Goal: Task Accomplishment & Management: Use online tool/utility

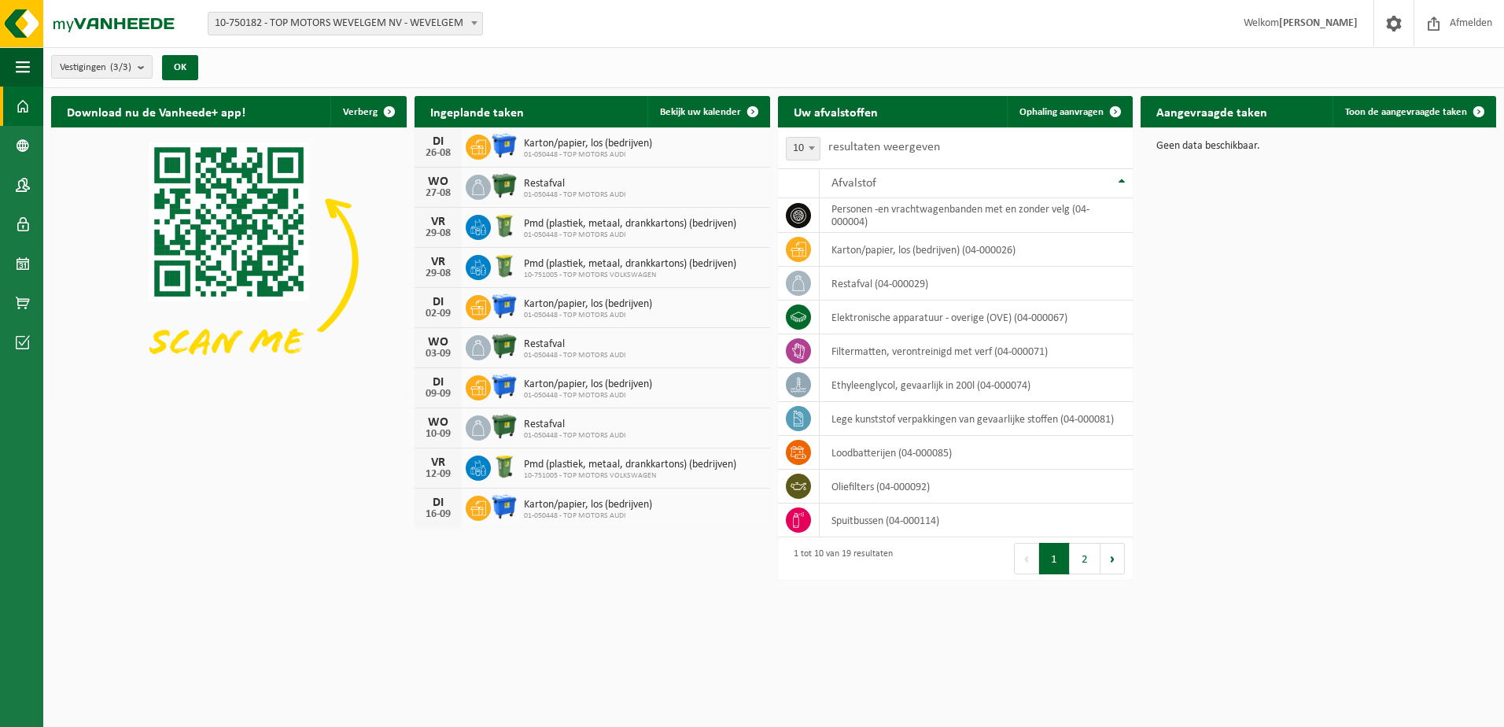
click at [474, 26] on span at bounding box center [475, 23] width 16 height 20
select select "158912"
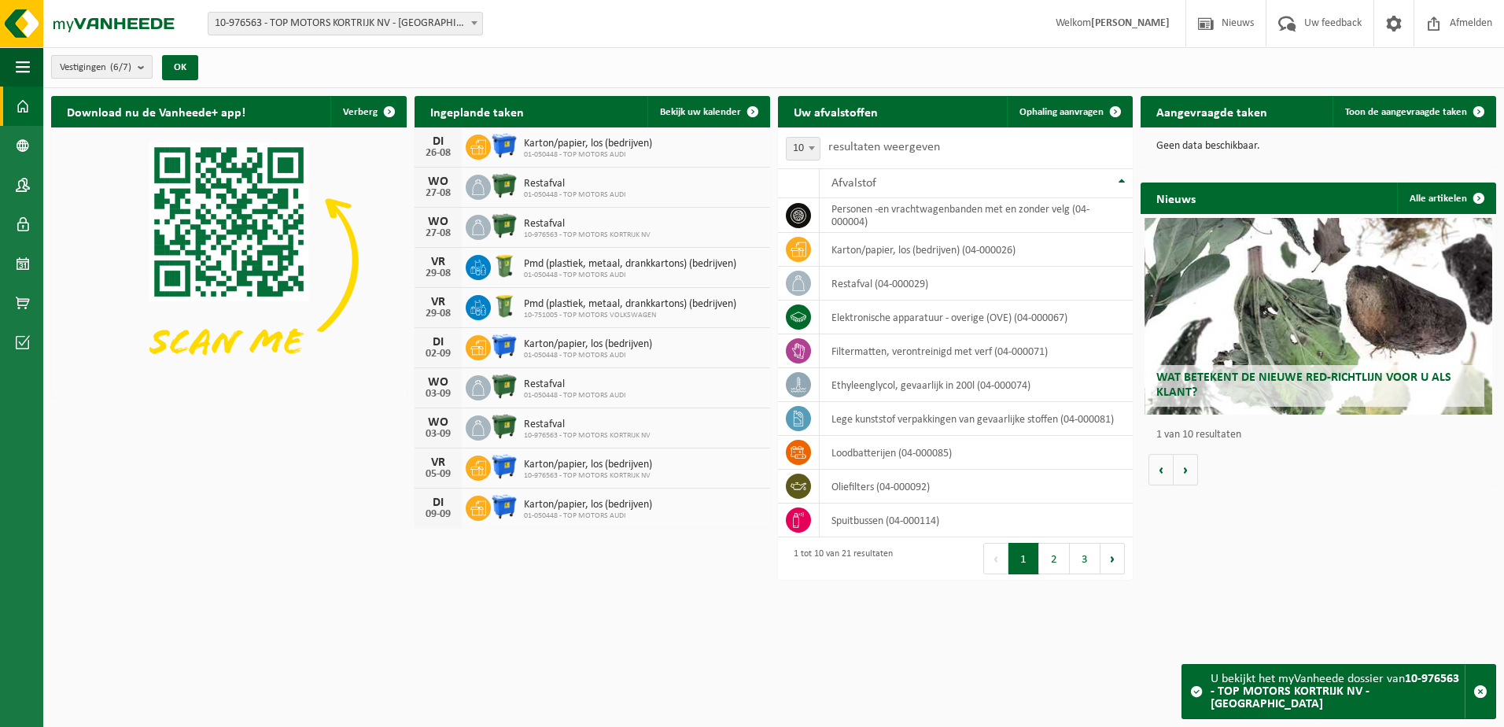
click at [131, 70] on count "(6/7)" at bounding box center [120, 67] width 21 height 10
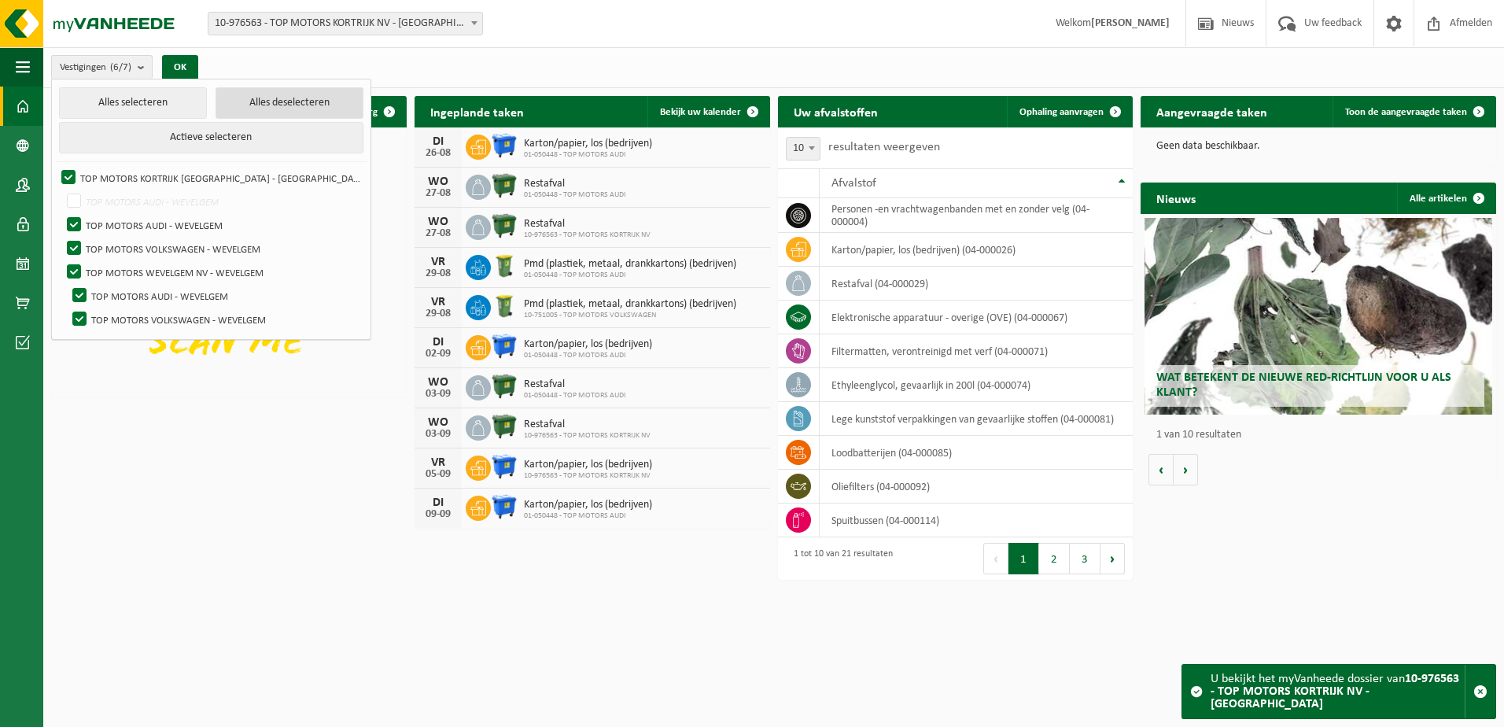
click at [244, 103] on button "Alles deselecteren" at bounding box center [290, 102] width 148 height 31
checkbox input "false"
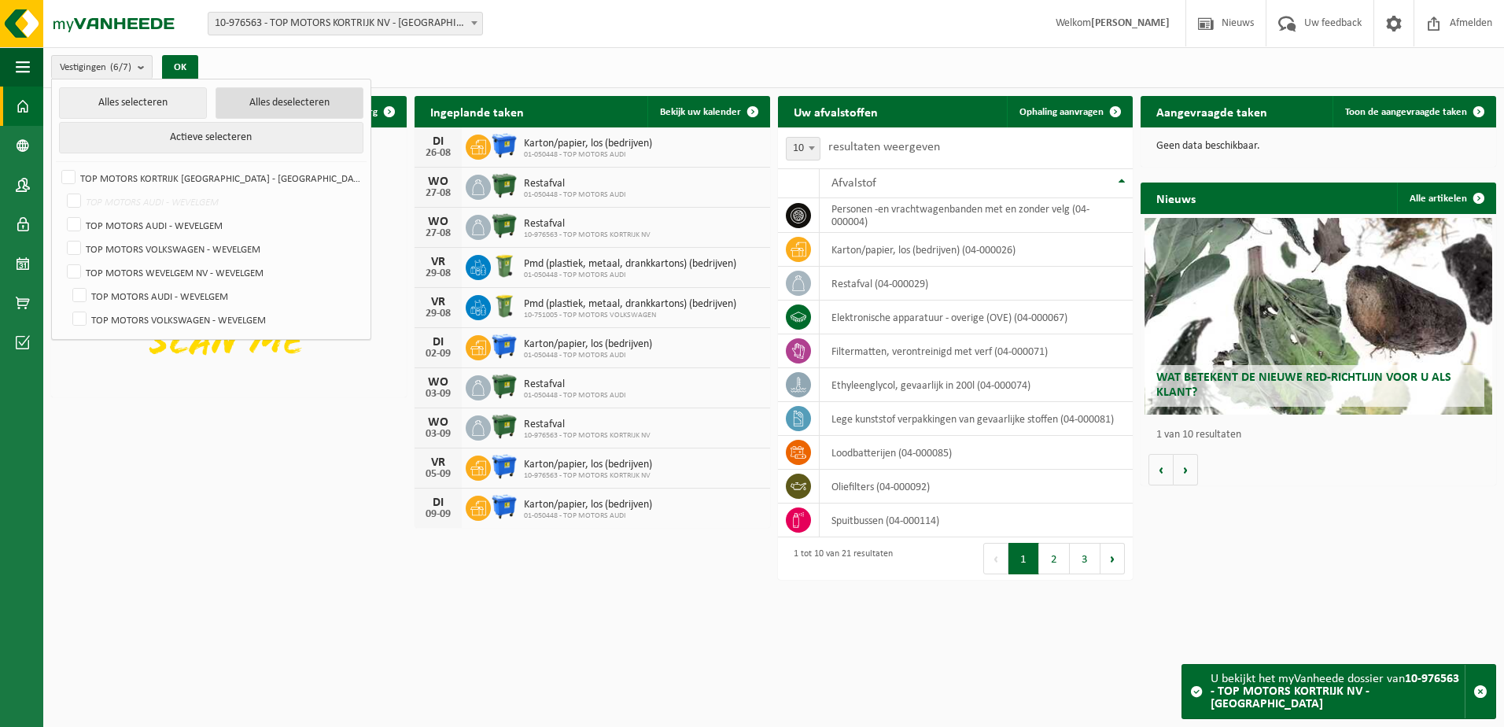
checkbox input "false"
click at [68, 176] on label "TOP MOTORS KORTRIJK NV - KORTRIJK" at bounding box center [210, 178] width 304 height 24
click at [56, 166] on input "TOP MOTORS KORTRIJK NV - KORTRIJK" at bounding box center [55, 165] width 1 height 1
checkbox input "true"
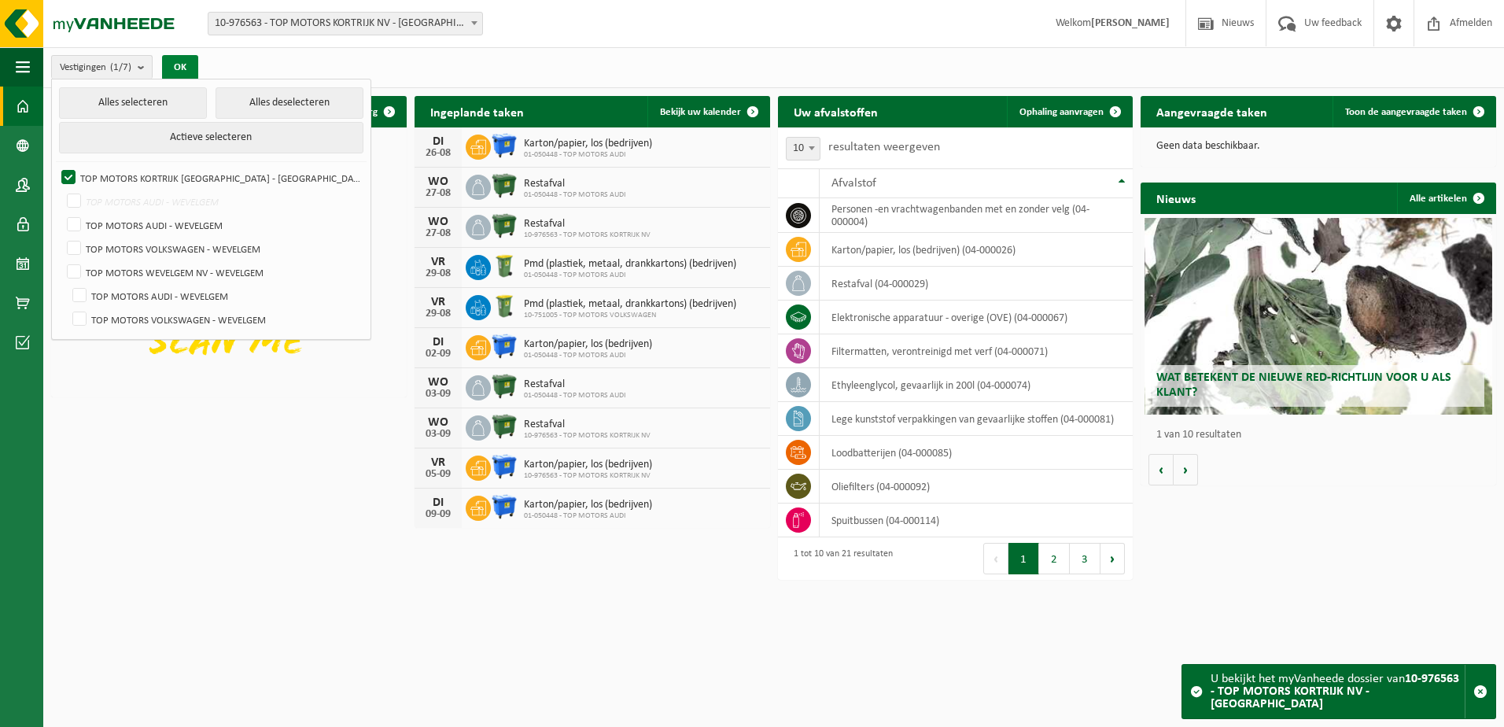
drag, startPoint x: 179, startPoint y: 64, endPoint x: 188, endPoint y: 64, distance: 9.4
click at [179, 64] on button "OK" at bounding box center [180, 67] width 36 height 25
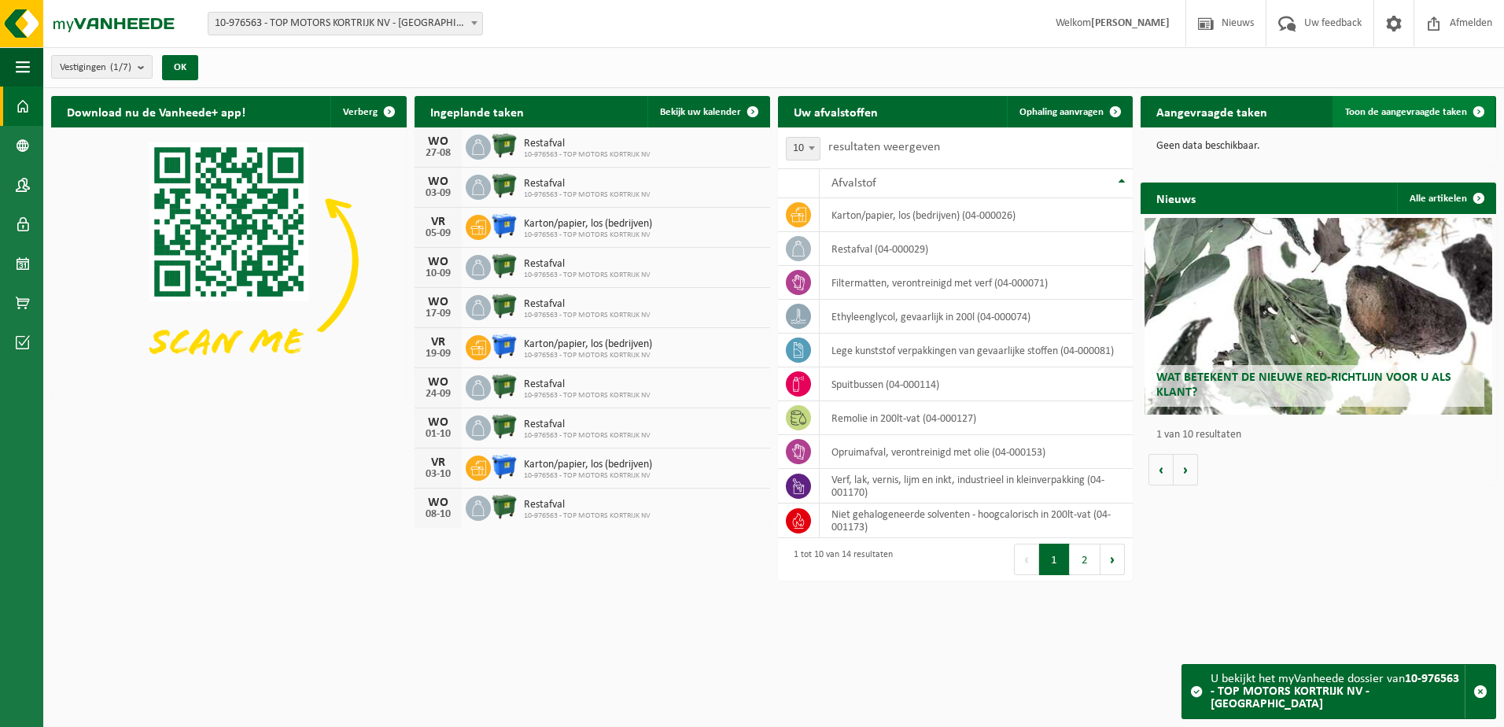
click at [1373, 109] on span "Toon de aangevraagde taken" at bounding box center [1406, 112] width 122 height 10
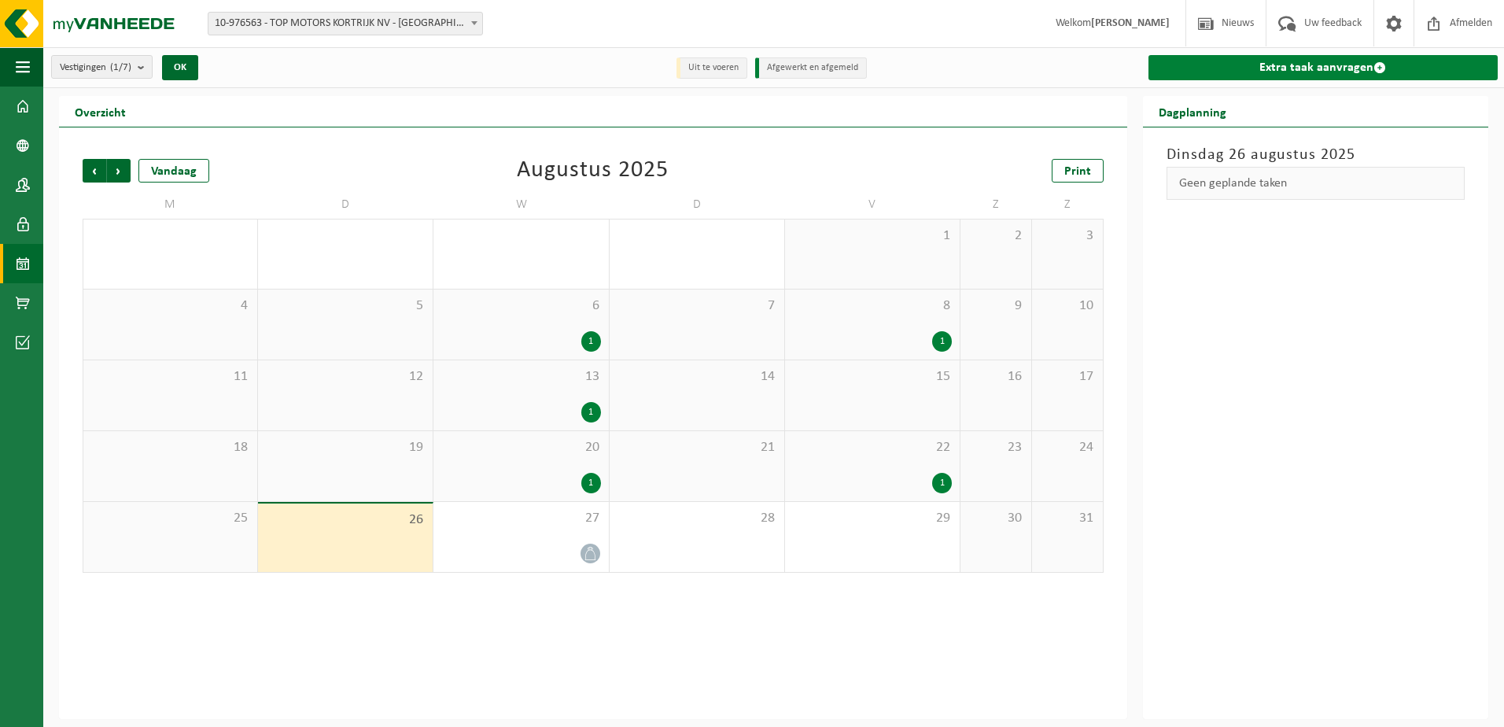
click at [1377, 64] on span at bounding box center [1380, 67] width 13 height 13
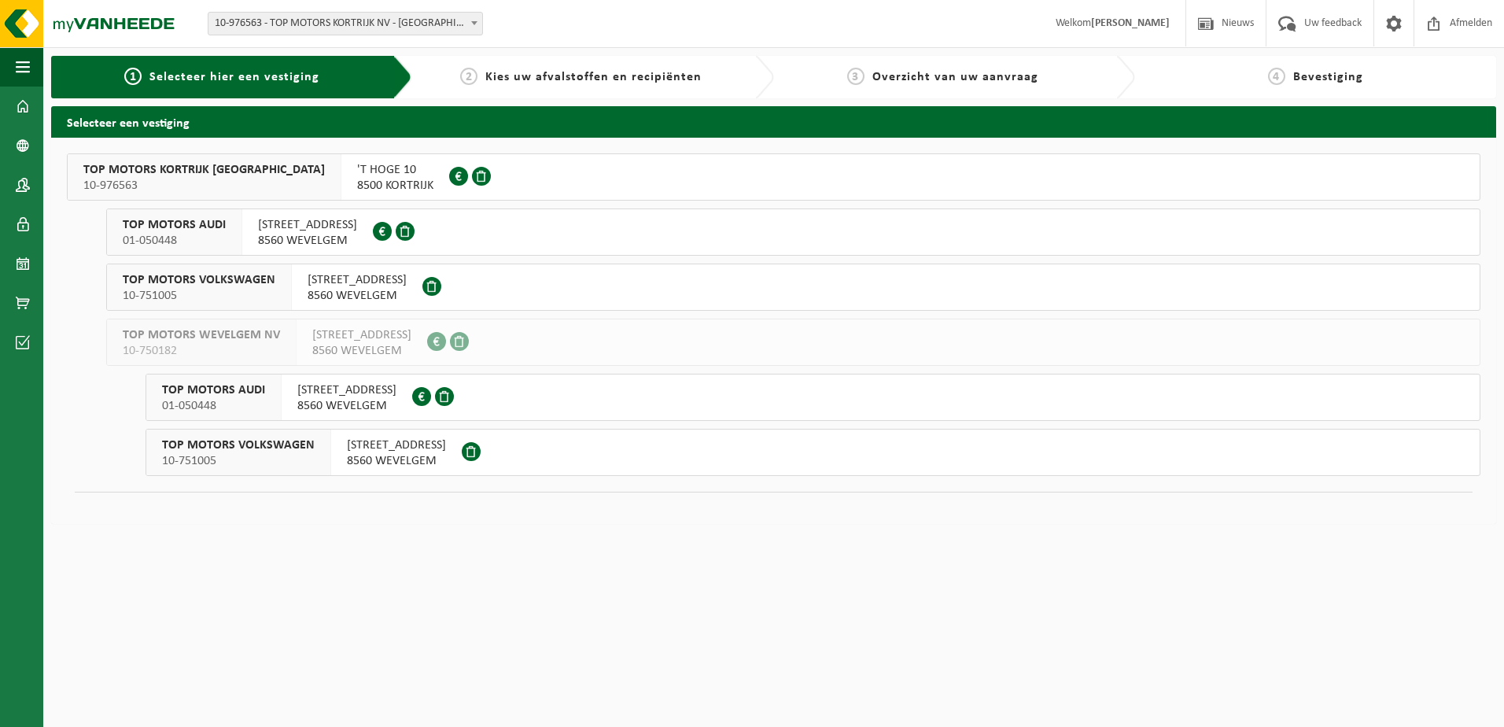
click at [211, 165] on span "TOP MOTORS KORTRIJK [GEOGRAPHIC_DATA]" at bounding box center [204, 170] width 242 height 16
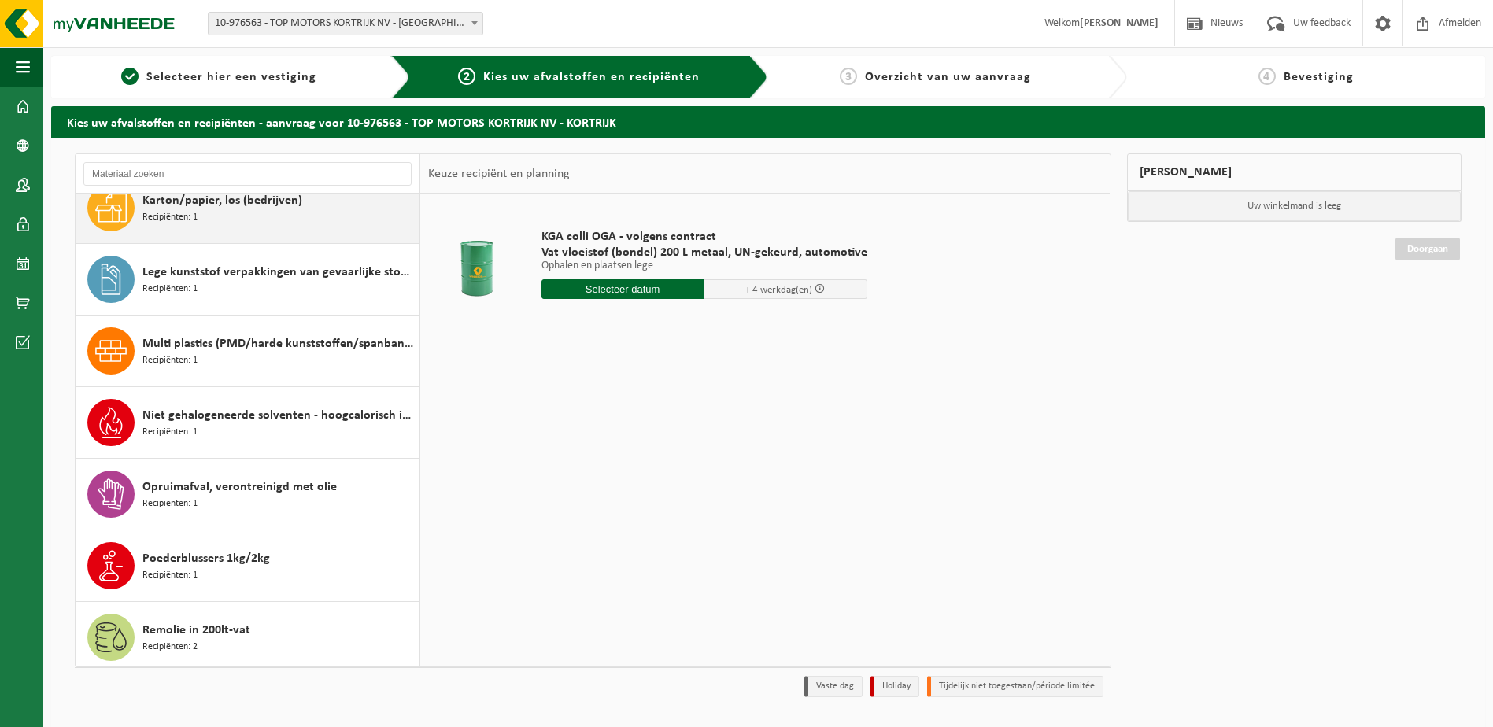
scroll to position [315, 0]
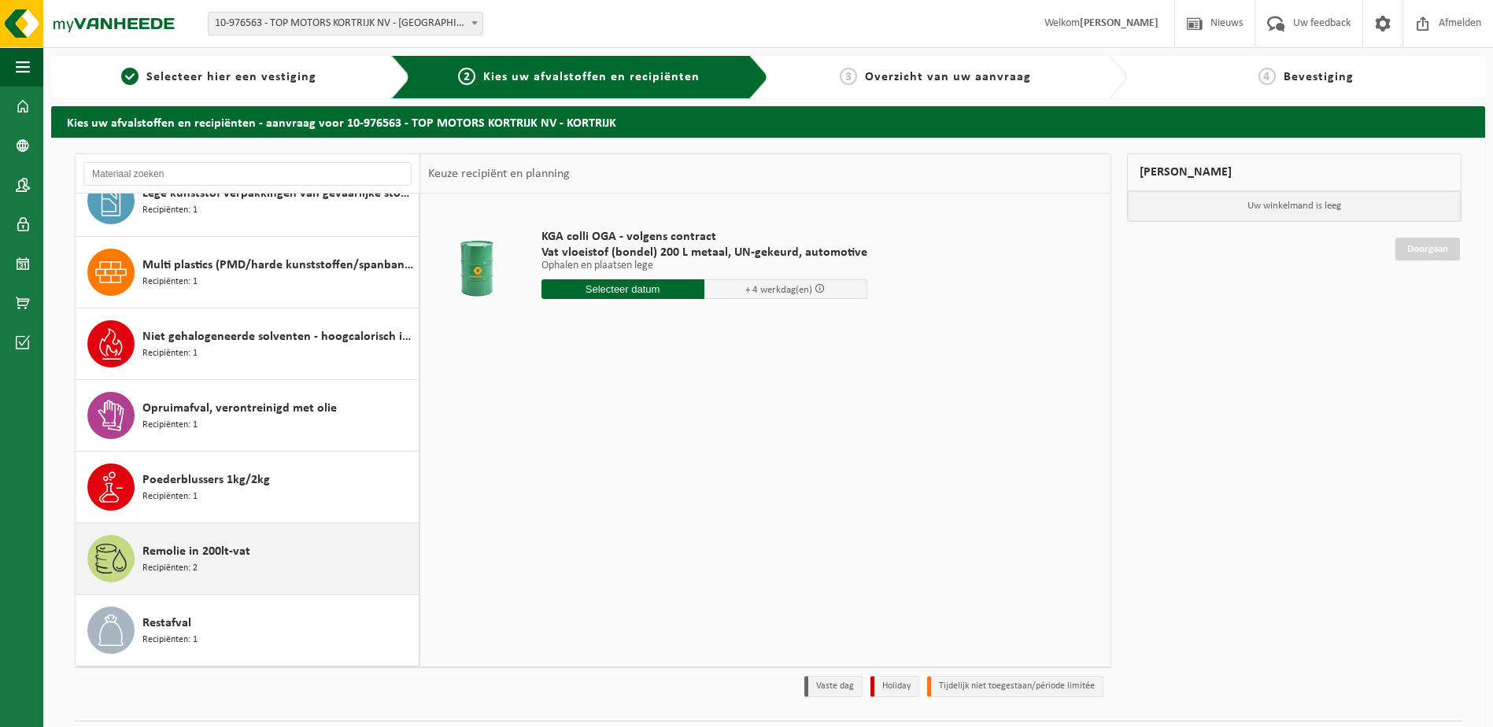
click at [182, 562] on span "Recipiënten: 2" at bounding box center [169, 568] width 55 height 15
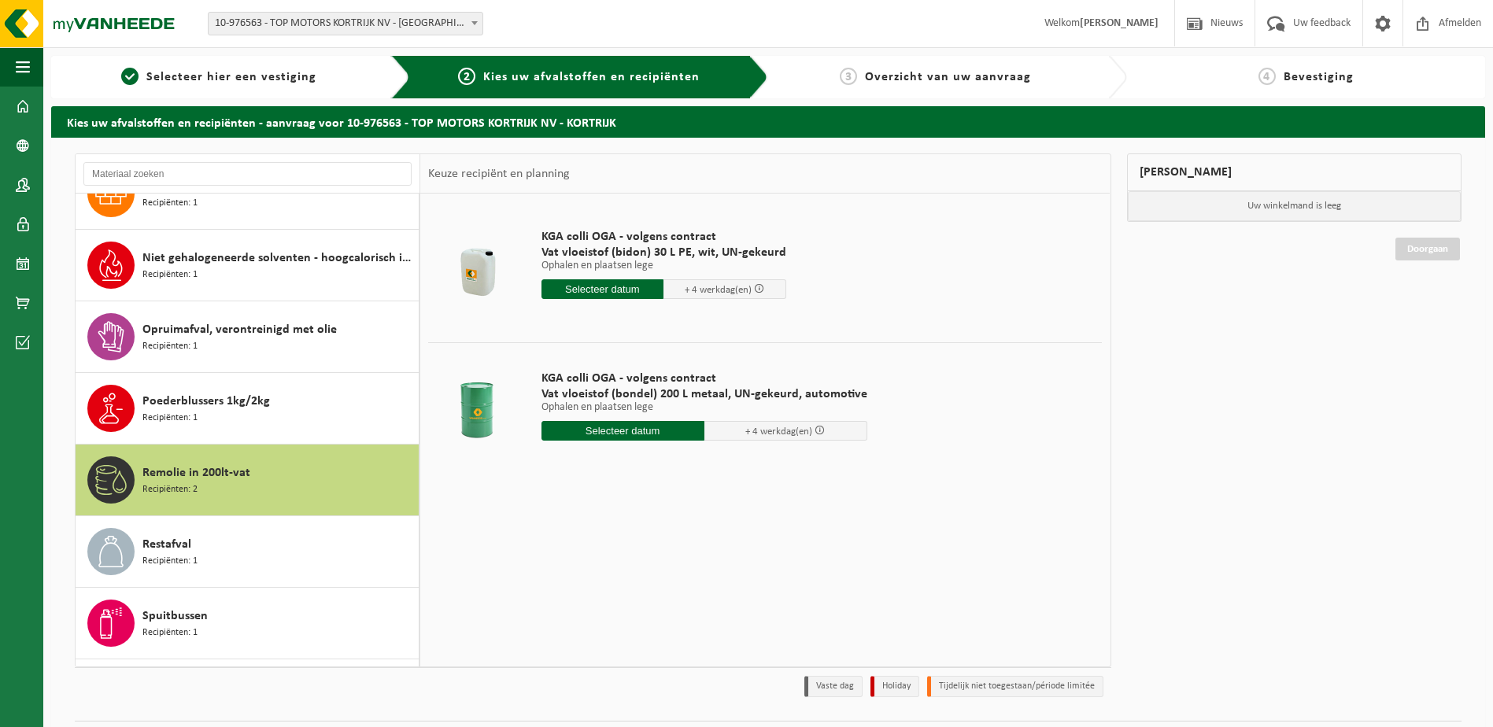
scroll to position [457, 0]
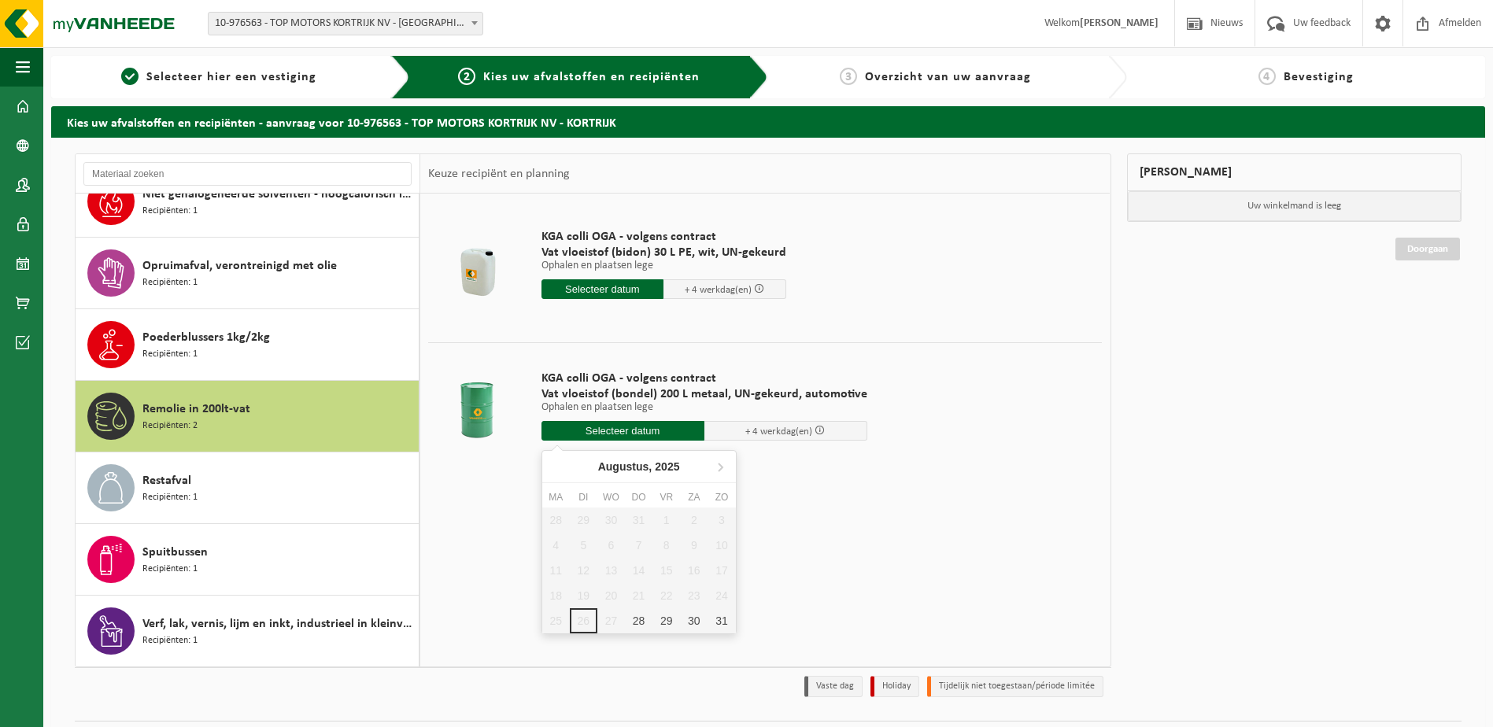
click at [613, 430] on input "text" at bounding box center [622, 431] width 163 height 20
click at [637, 618] on div "28" at bounding box center [639, 620] width 28 height 25
type input "Van 2025-08-28"
type input "2025-08-28"
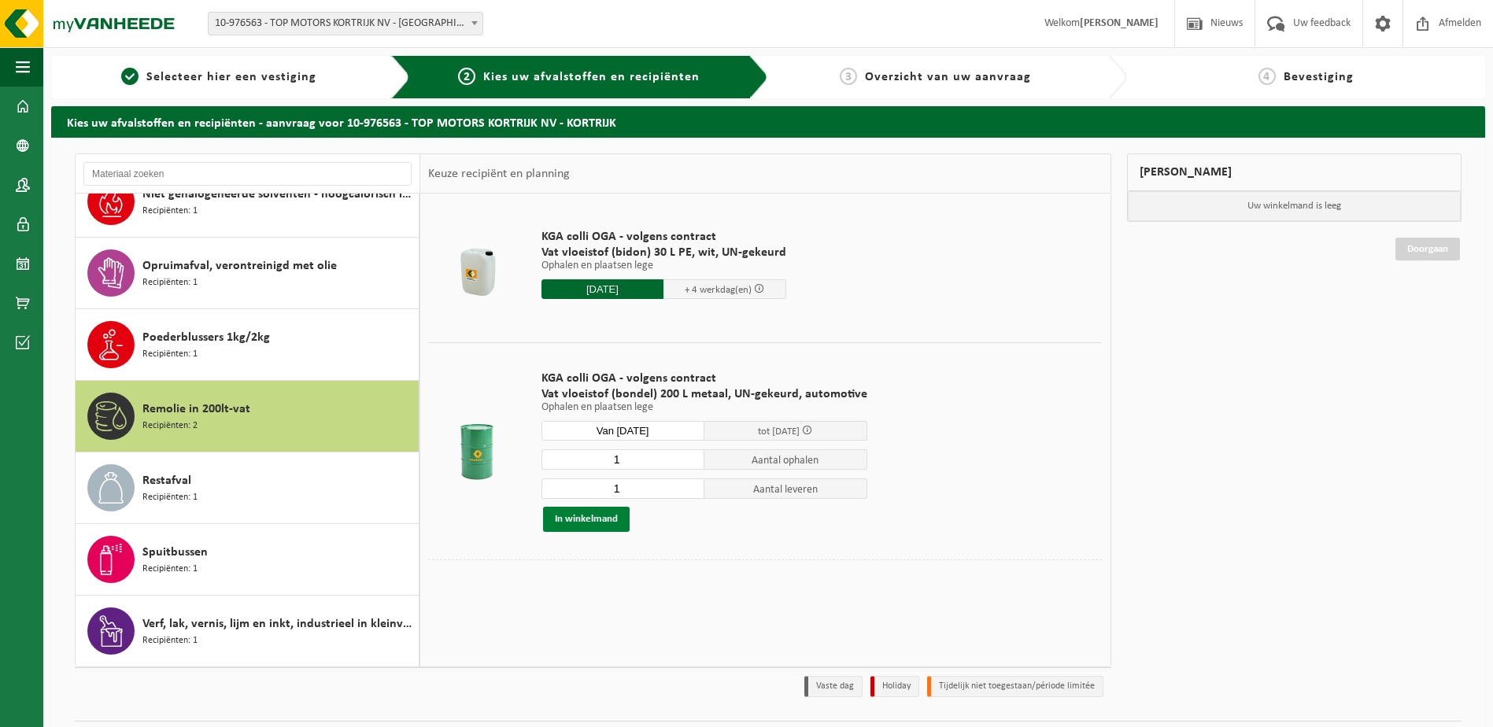
click at [570, 521] on button "In winkelmand" at bounding box center [586, 519] width 87 height 25
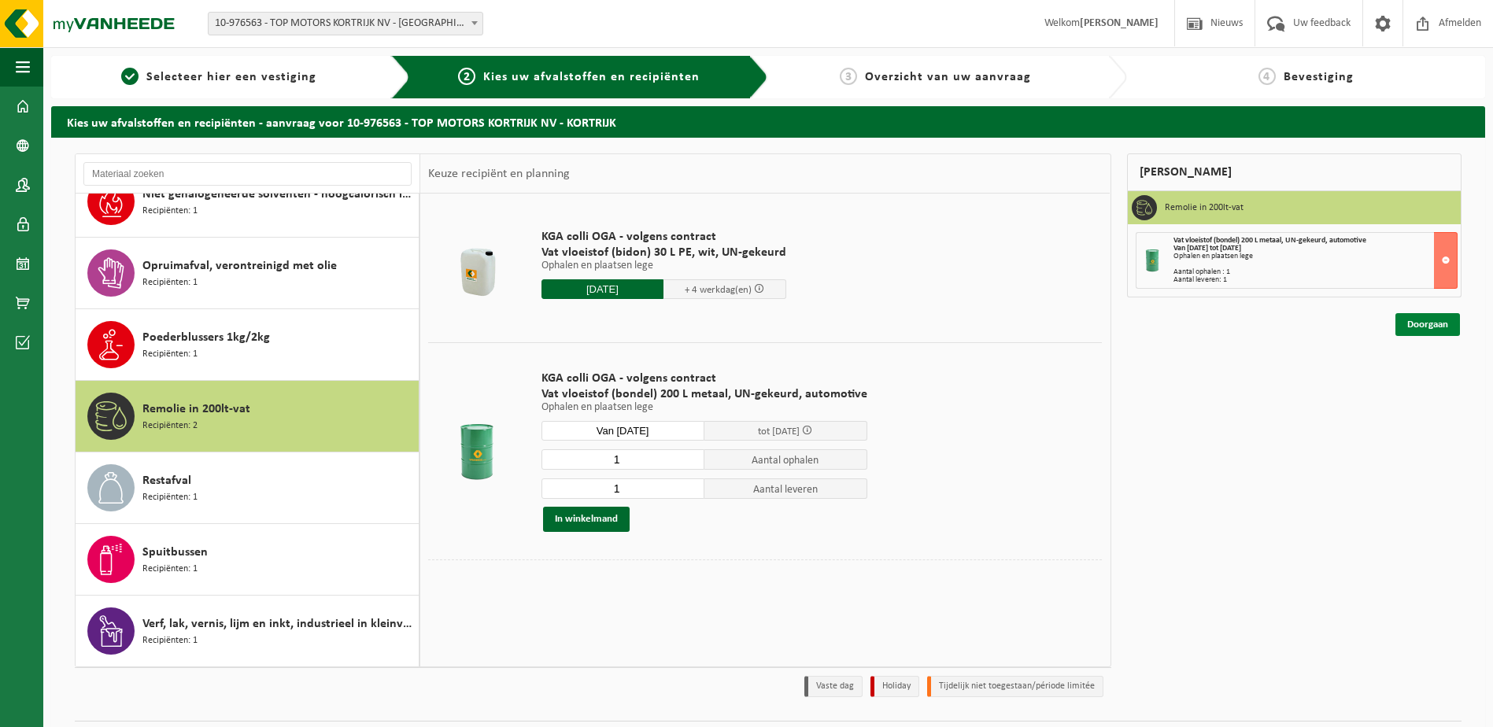
click at [1403, 326] on link "Doorgaan" at bounding box center [1427, 324] width 65 height 23
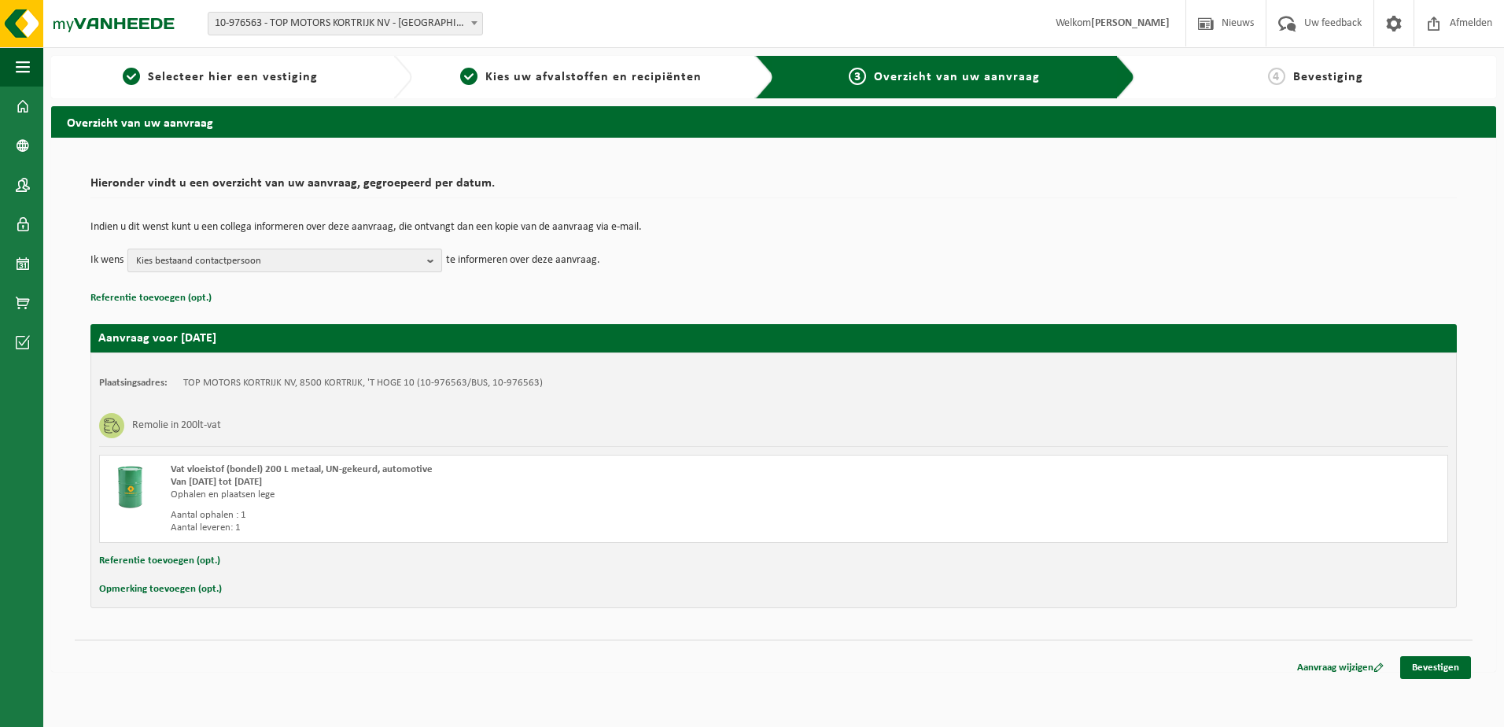
click at [430, 261] on b "button" at bounding box center [434, 260] width 14 height 22
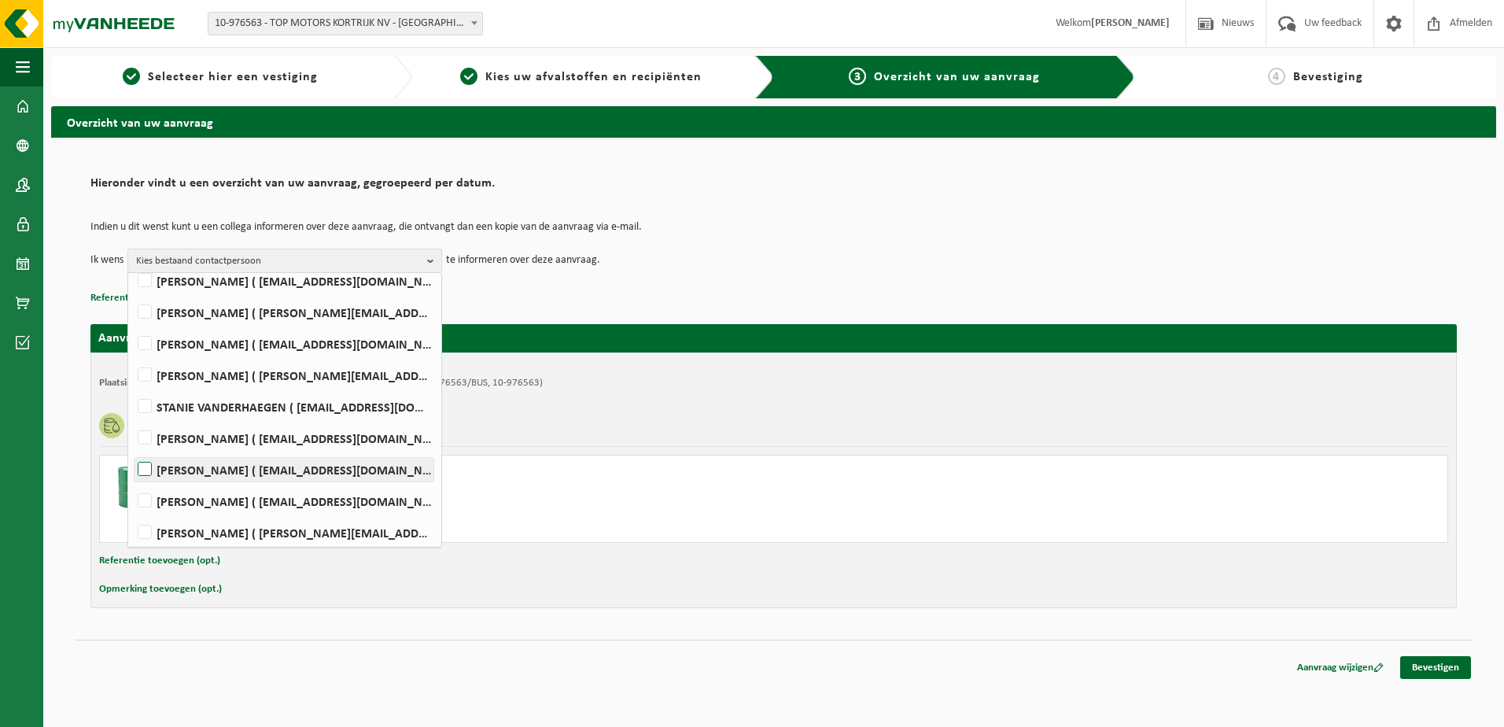
scroll to position [103, 0]
click at [143, 401] on label "STANIE VANDERHAEGEN ( stanie.vanderhaegen@topmotors.be )" at bounding box center [284, 402] width 299 height 24
click at [132, 382] on input "STANIE VANDERHAEGEN ( stanie.vanderhaegen@topmotors.be )" at bounding box center [131, 382] width 1 height 1
checkbox input "true"
click at [784, 252] on td "Ik wens STANIE VANDERHAEGEN Alles selecteren Alles deselecteren Mario Coucke ( …" at bounding box center [773, 261] width 1367 height 24
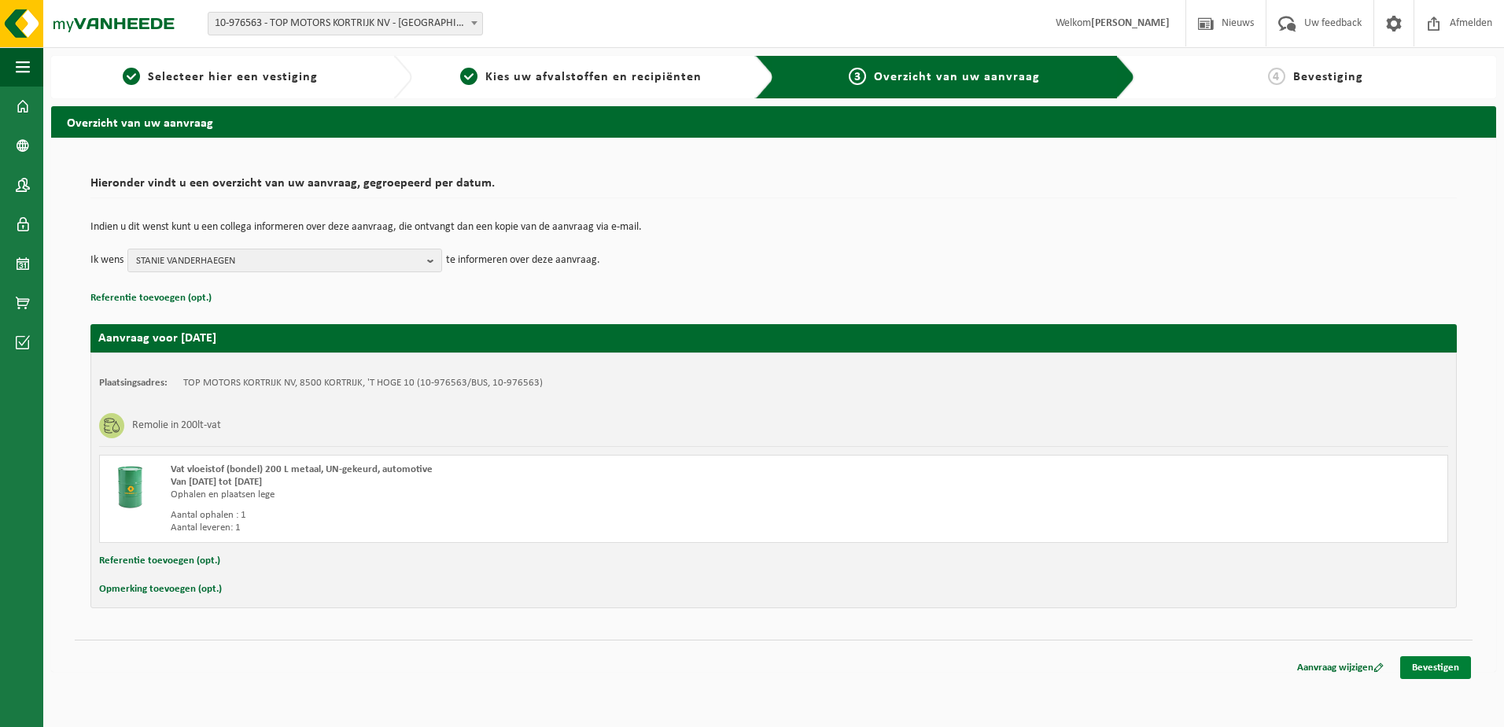
click at [1431, 671] on link "Bevestigen" at bounding box center [1436, 667] width 71 height 23
